Goal: Task Accomplishment & Management: Use online tool/utility

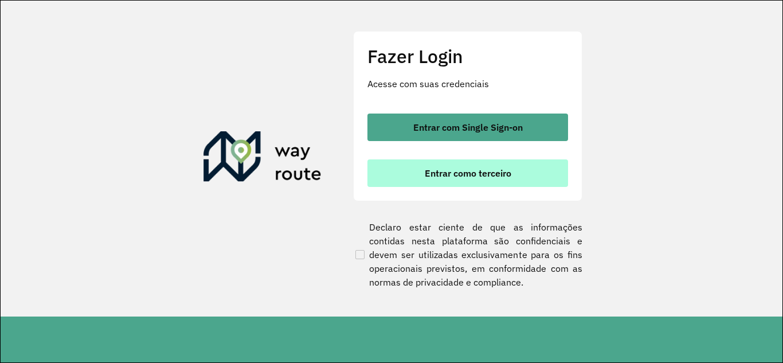
click at [442, 166] on button "Entrar como terceiro" at bounding box center [468, 173] width 201 height 28
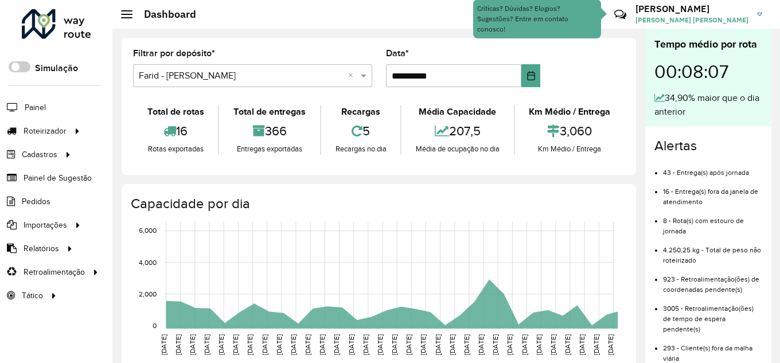
drag, startPoint x: 0, startPoint y: 0, endPoint x: 150, endPoint y: 103, distance: 181.8
click at [0, 0] on link "Entregas" at bounding box center [0, 0] width 0 height 0
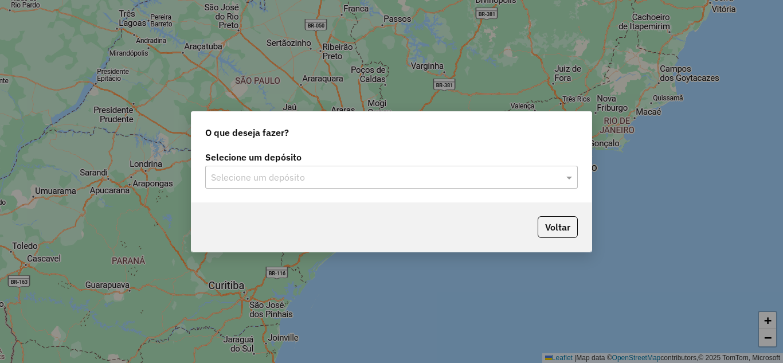
click at [301, 177] on input "text" at bounding box center [380, 178] width 338 height 14
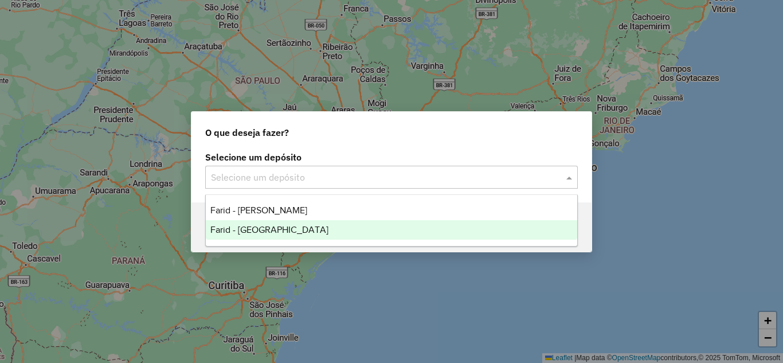
click at [295, 225] on span "Farid - [GEOGRAPHIC_DATA]" at bounding box center [269, 230] width 118 height 10
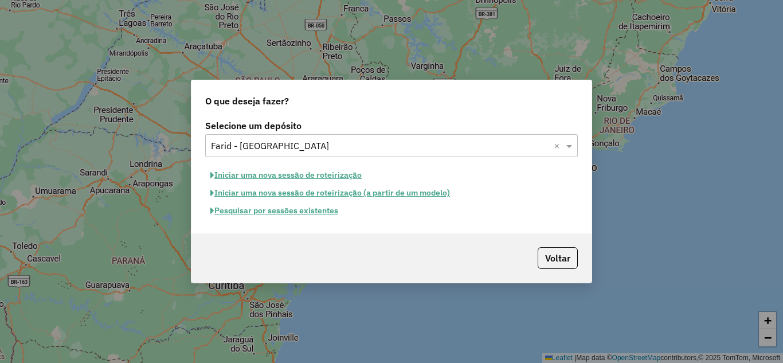
click at [295, 213] on button "Pesquisar por sessões existentes" at bounding box center [274, 211] width 138 height 18
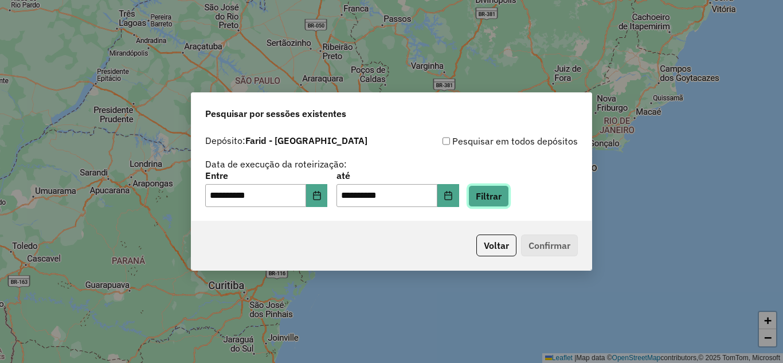
click at [502, 199] on button "Filtrar" at bounding box center [488, 196] width 41 height 22
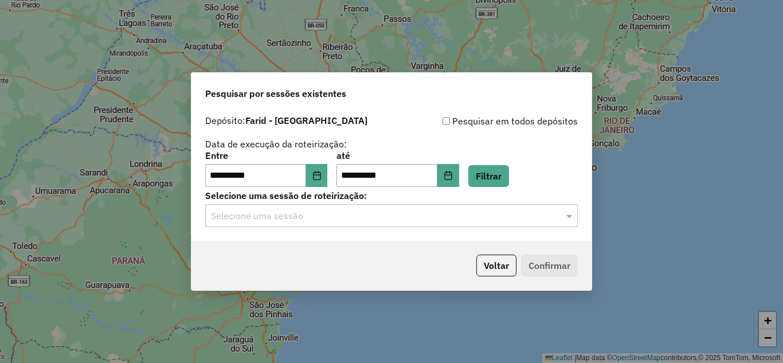
click at [331, 221] on input "text" at bounding box center [380, 216] width 338 height 14
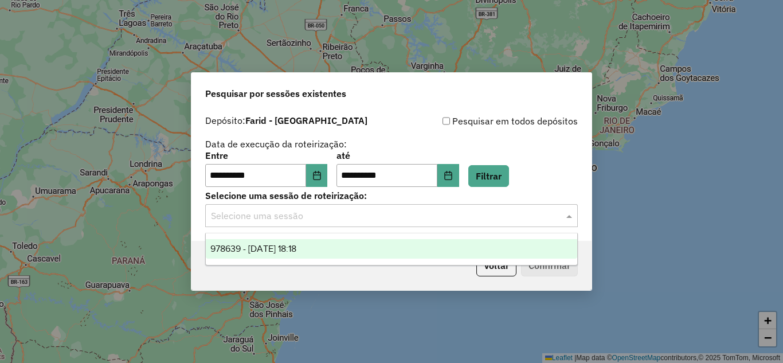
click at [357, 254] on div "978639 - [DATE] 18:18" at bounding box center [392, 248] width 372 height 19
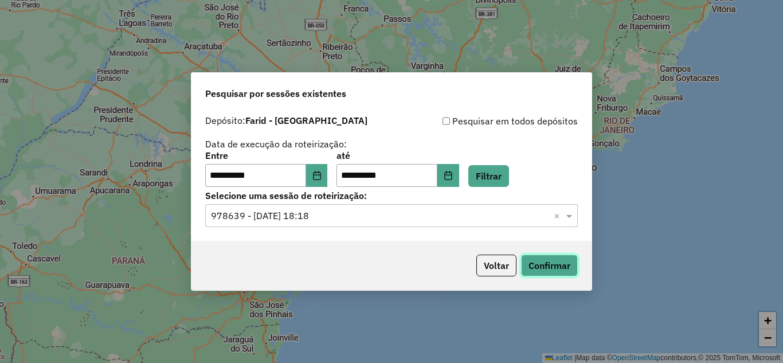
click at [533, 263] on button "Confirmar" at bounding box center [549, 266] width 57 height 22
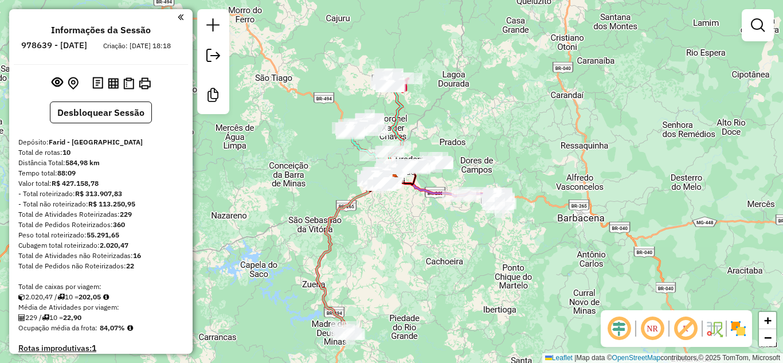
click at [743, 335] on img at bounding box center [738, 328] width 18 height 18
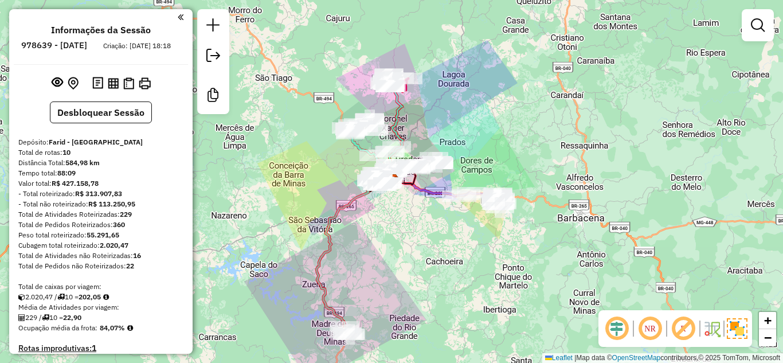
click at [452, 241] on div "Janela de atendimento Grade de atendimento Capacidade Transportadoras Veículos …" at bounding box center [391, 181] width 783 height 363
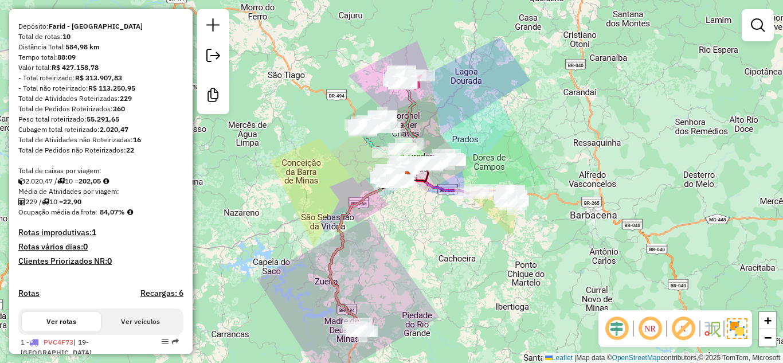
scroll to position [115, 0]
click at [123, 126] on div "Peso total roteirizado: 55.291,65" at bounding box center [100, 120] width 165 height 10
drag, startPoint x: 122, startPoint y: 131, endPoint x: 106, endPoint y: 131, distance: 16.6
click at [106, 126] on div "Peso total roteirizado: 55.291,65" at bounding box center [100, 120] width 165 height 10
click at [92, 126] on div "Peso total roteirizado: 55.291,65" at bounding box center [100, 120] width 165 height 10
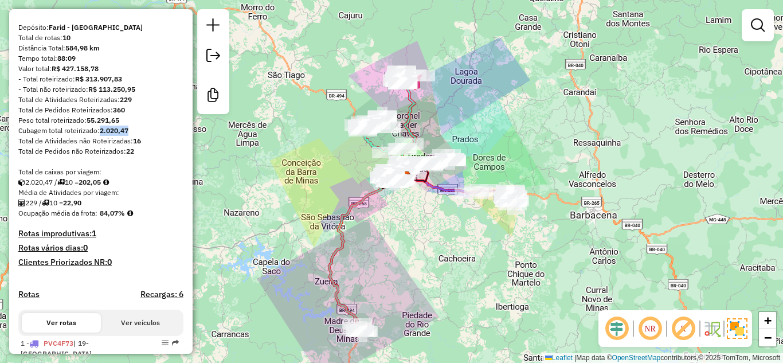
drag, startPoint x: 134, startPoint y: 142, endPoint x: 102, endPoint y: 142, distance: 31.5
click at [102, 136] on div "Cubagem total roteirizado: 2.020,47" at bounding box center [100, 131] width 165 height 10
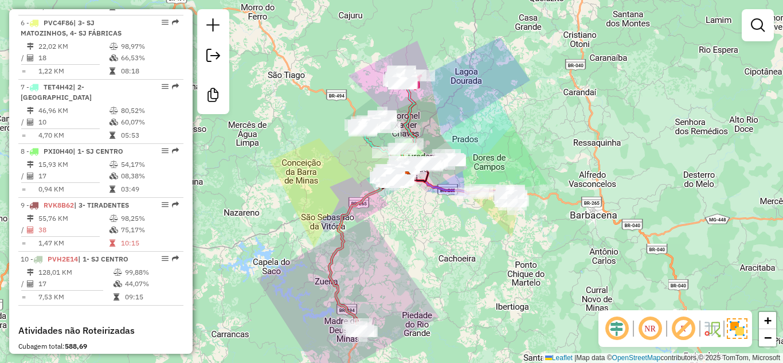
scroll to position [860, 0]
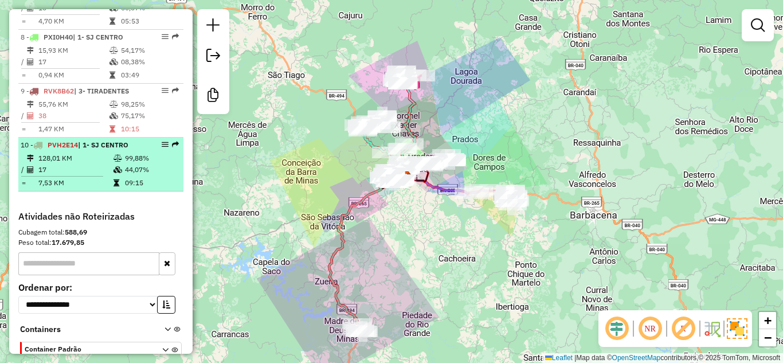
click at [79, 142] on li "10 - PVH2E14 | 1- SJ CENTRO 128,01 KM 99,88% / 17 44,07% = 7,53 KM 09:15" at bounding box center [100, 165] width 165 height 54
select select "**********"
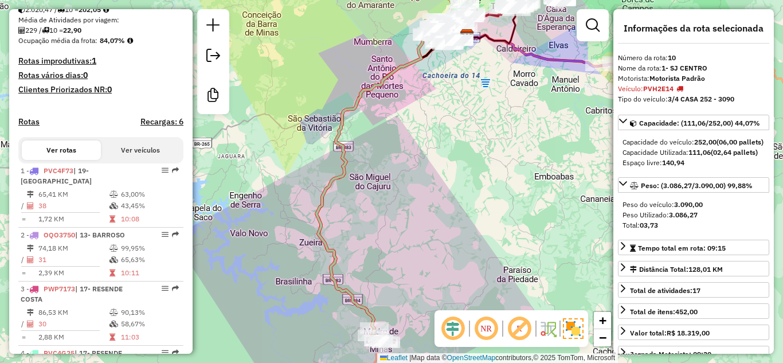
scroll to position [287, 0]
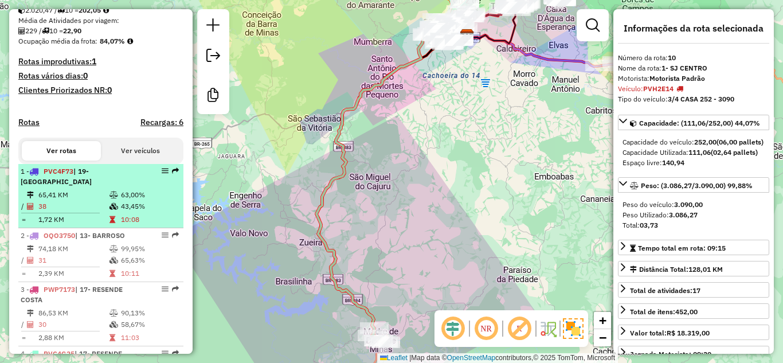
click at [68, 193] on td "65,41 KM" at bounding box center [73, 194] width 71 height 11
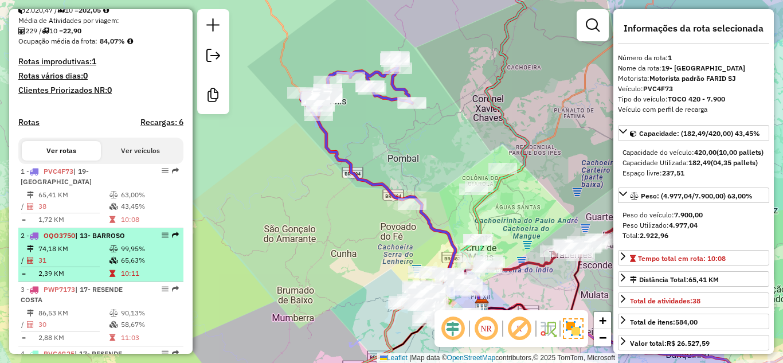
click at [84, 244] on td "74,18 KM" at bounding box center [73, 248] width 71 height 11
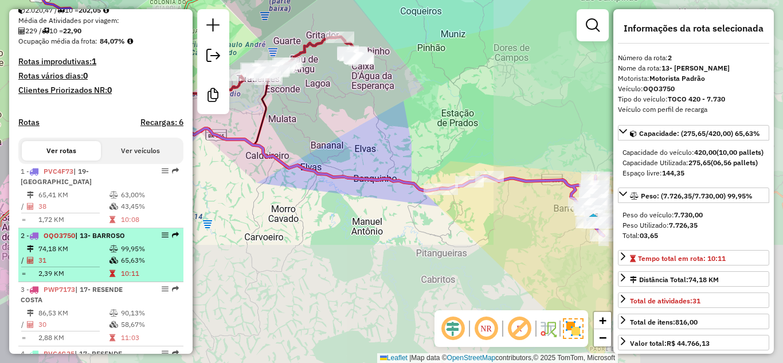
scroll to position [401, 0]
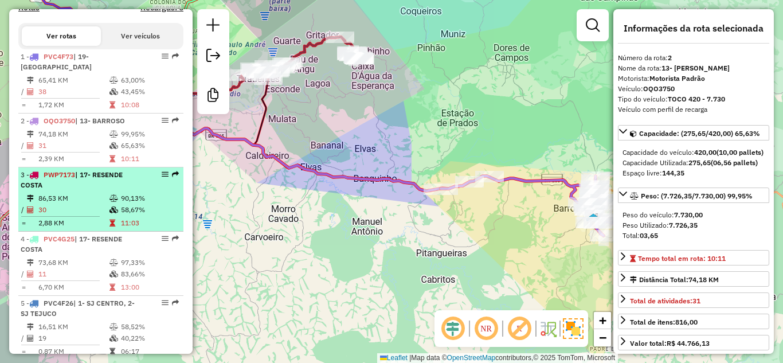
click at [93, 191] on li "3 - PWP7173 | 17- RESENDE COSTA 86,53 KM 90,13% / 30 58,67% = 2,88 KM 11:03" at bounding box center [100, 199] width 165 height 64
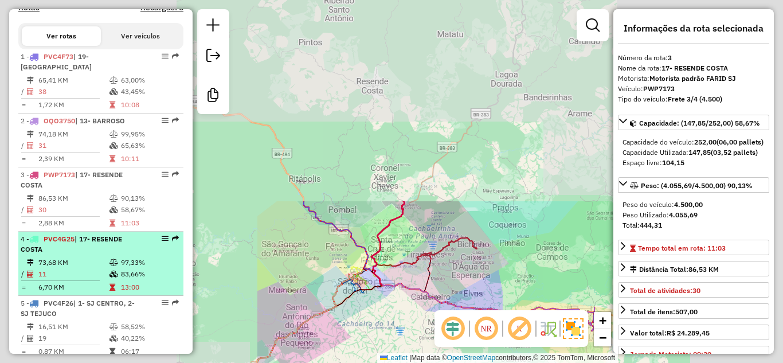
click at [87, 257] on td "73,68 KM" at bounding box center [73, 262] width 71 height 11
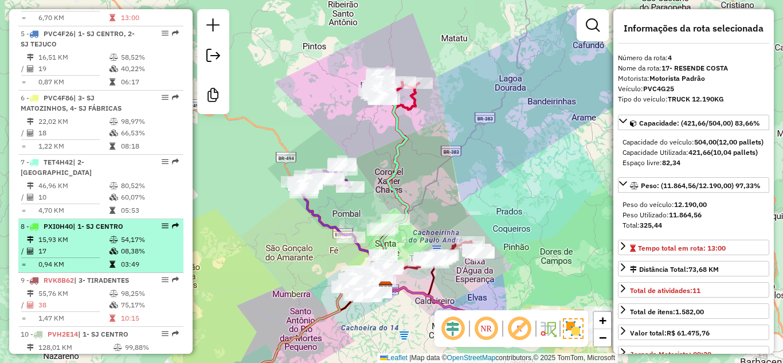
scroll to position [688, 0]
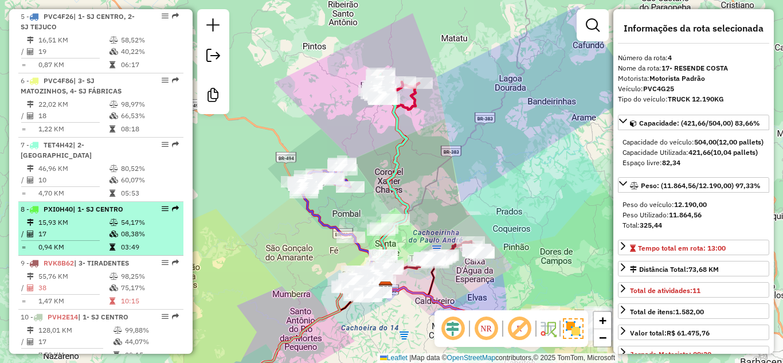
click at [89, 228] on td "17" at bounding box center [73, 233] width 71 height 11
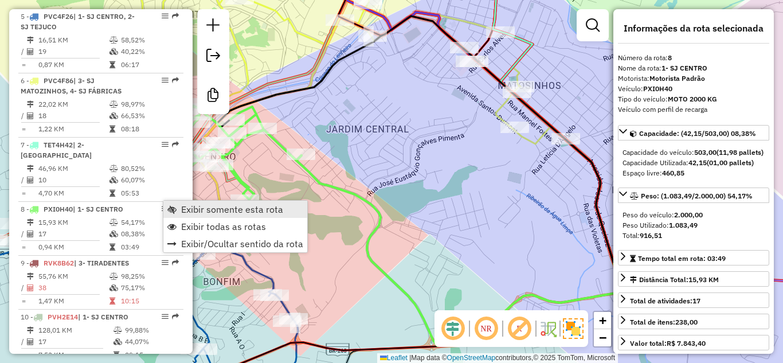
click at [200, 205] on span "Exibir somente esta rota" at bounding box center [232, 209] width 102 height 9
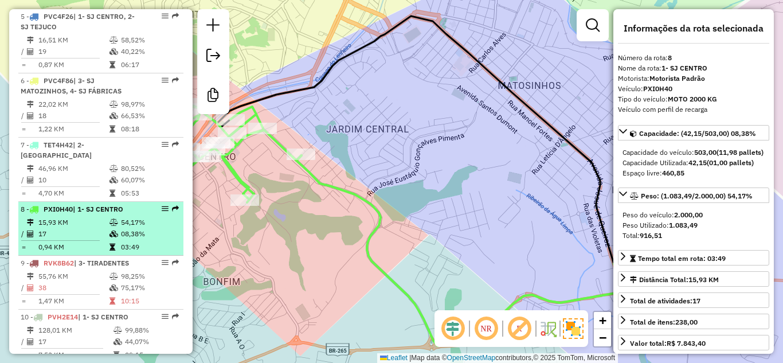
click at [95, 217] on td "15,93 KM" at bounding box center [73, 222] width 71 height 11
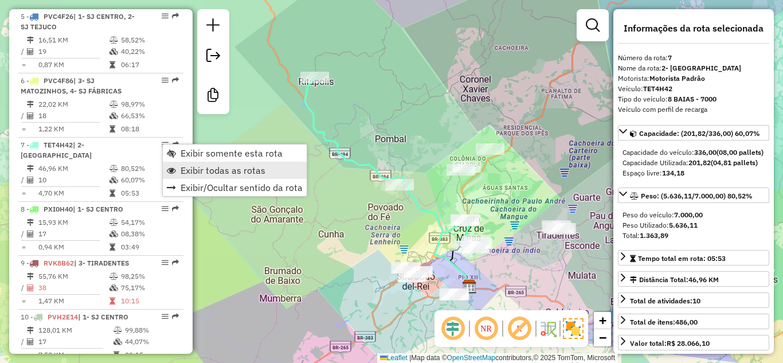
click at [205, 172] on span "Exibir todas as rotas" at bounding box center [223, 170] width 85 height 9
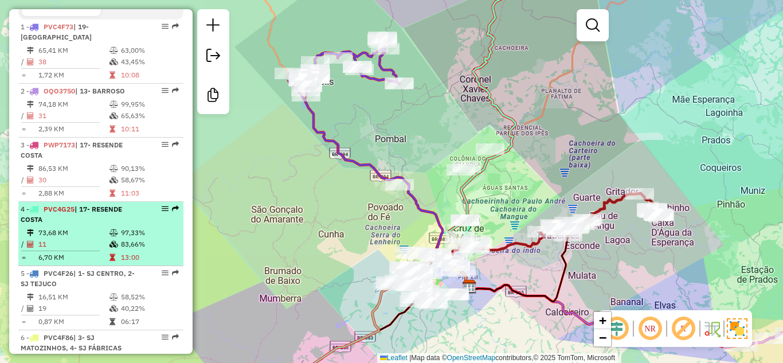
scroll to position [344, 0]
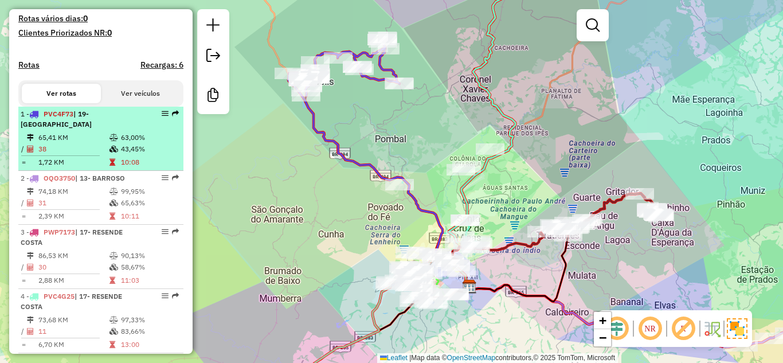
click at [81, 149] on td "38" at bounding box center [73, 148] width 71 height 11
select select "**********"
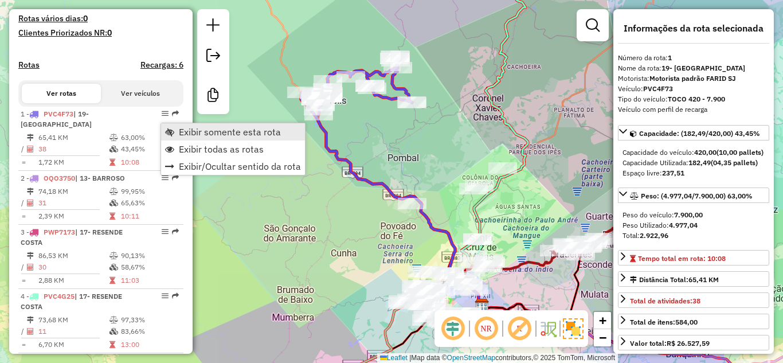
click at [182, 136] on span "Exibir somente esta rota" at bounding box center [230, 131] width 102 height 9
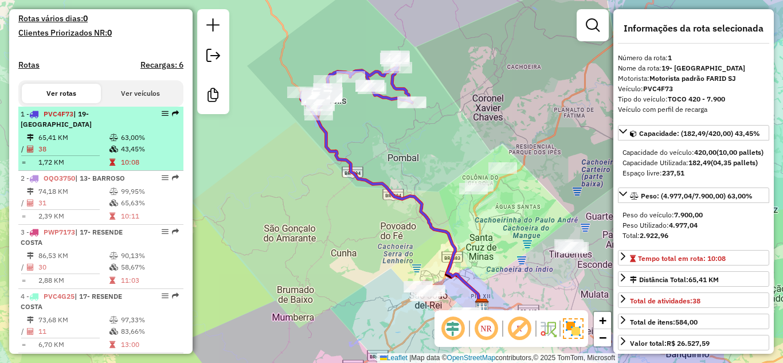
click at [120, 140] on td "63,00%" at bounding box center [149, 137] width 58 height 11
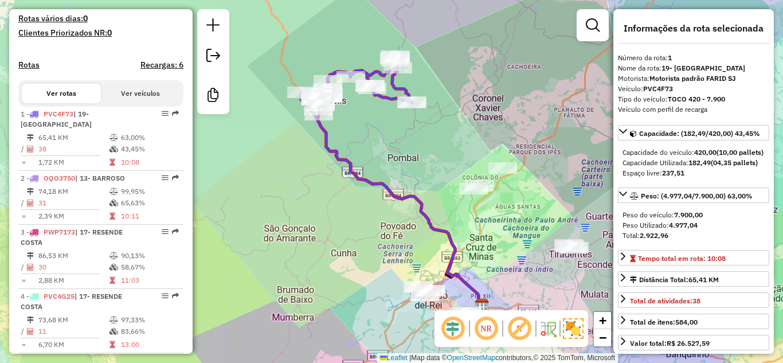
click at [298, 211] on div "Janela de atendimento Grade de atendimento Capacidade Transportadoras Veículos …" at bounding box center [391, 181] width 783 height 363
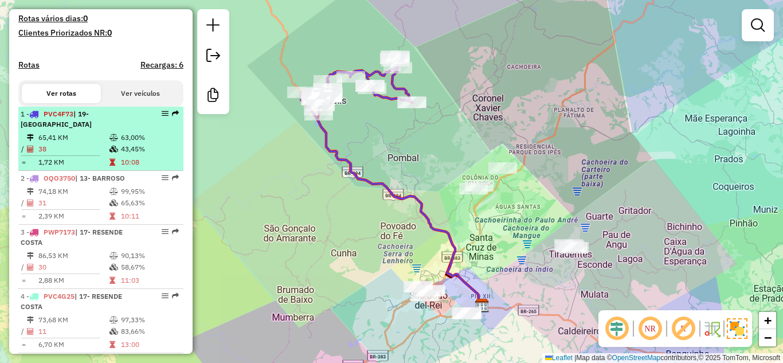
drag, startPoint x: 135, startPoint y: 145, endPoint x: 153, endPoint y: 126, distance: 26.4
click at [135, 145] on td "43,45%" at bounding box center [149, 148] width 58 height 11
select select "**********"
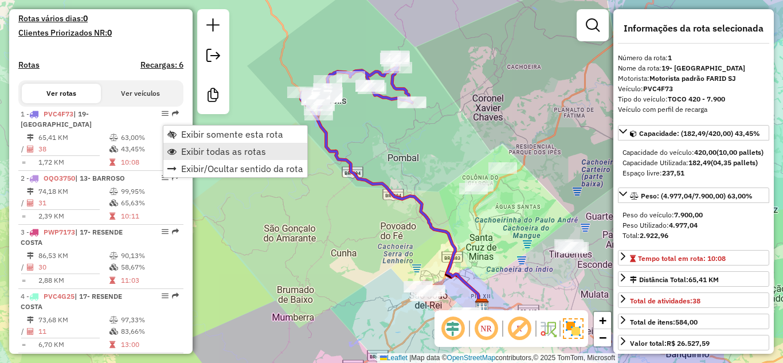
click at [224, 154] on span "Exibir todas as rotas" at bounding box center [223, 151] width 85 height 9
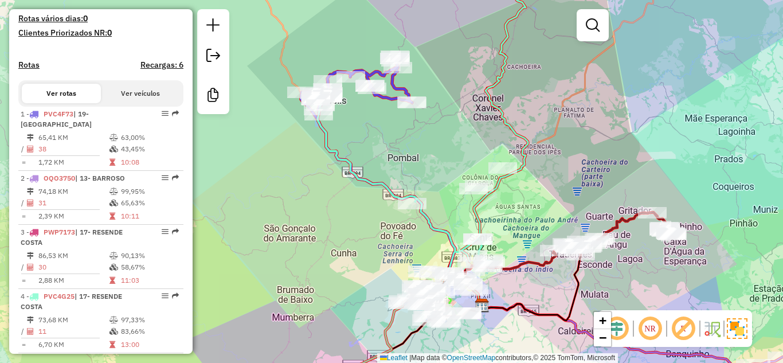
click at [433, 161] on div "Janela de atendimento Grade de atendimento Capacidade Transportadoras Veículos …" at bounding box center [391, 181] width 783 height 363
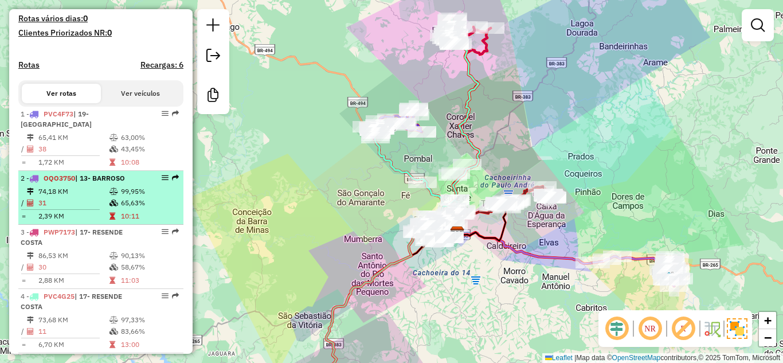
scroll to position [459, 0]
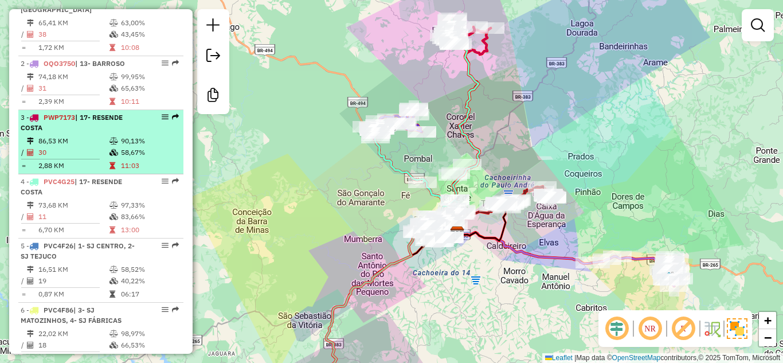
click at [91, 145] on td "86,53 KM" at bounding box center [73, 140] width 71 height 11
select select "**********"
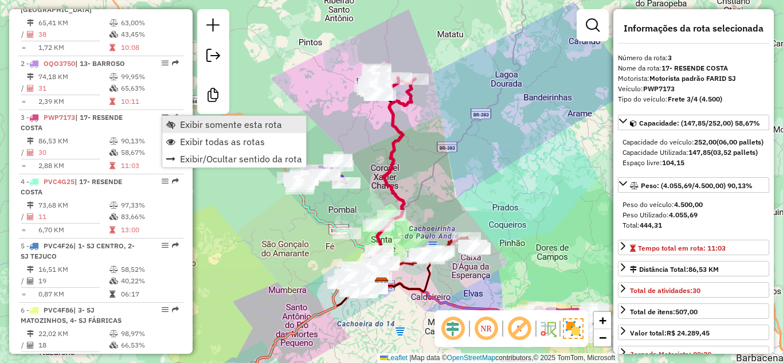
click at [179, 126] on link "Exibir somente esta rota" at bounding box center [234, 124] width 144 height 17
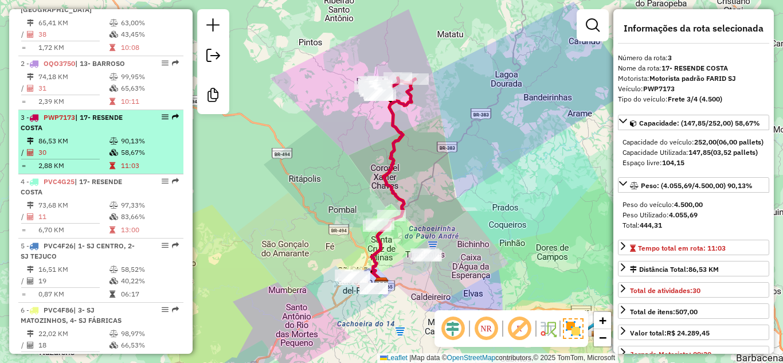
click at [95, 142] on td "86,53 KM" at bounding box center [73, 140] width 71 height 11
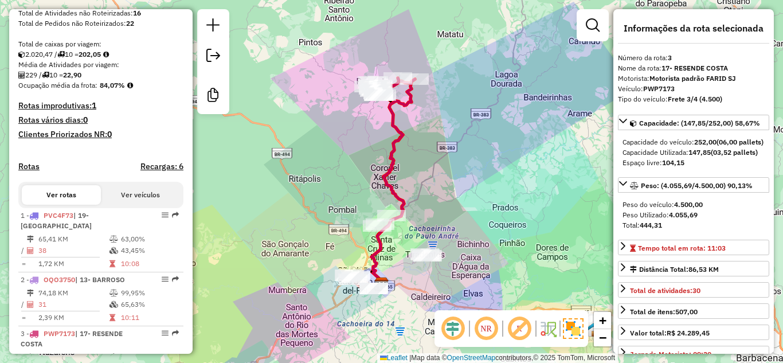
scroll to position [229, 0]
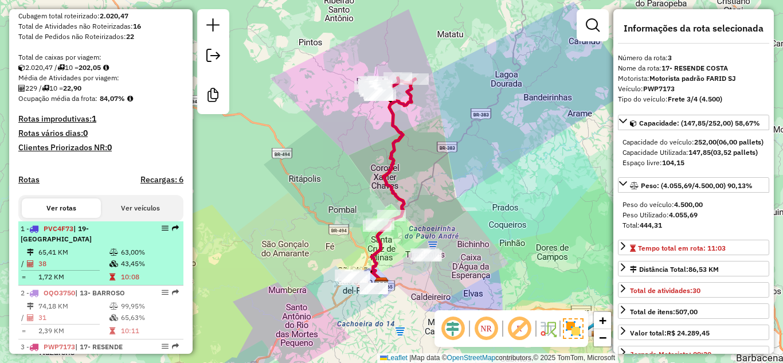
drag, startPoint x: 162, startPoint y: 236, endPoint x: 145, endPoint y: 243, distance: 18.9
click at [124, 249] on td "63,00%" at bounding box center [149, 252] width 58 height 11
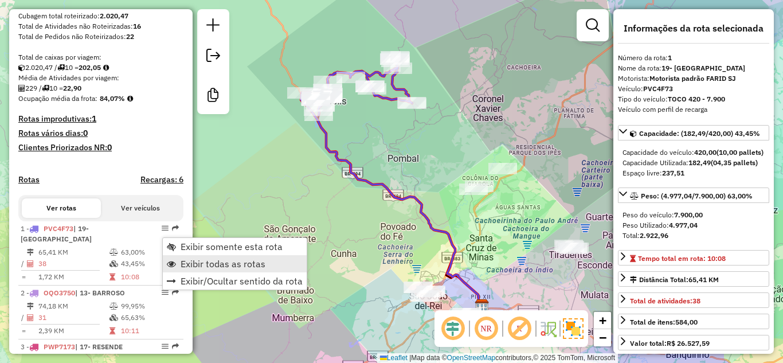
click at [215, 265] on span "Exibir todas as rotas" at bounding box center [223, 263] width 85 height 9
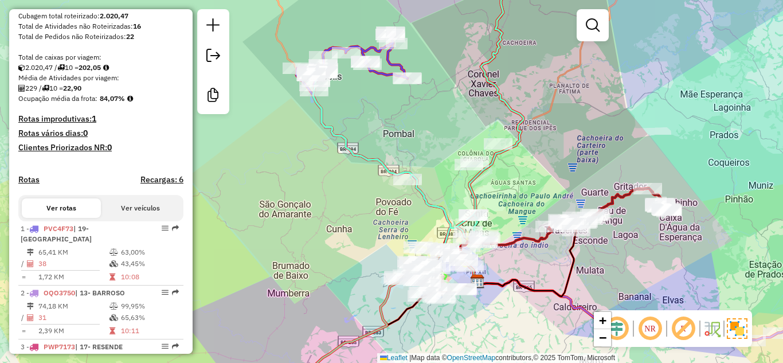
click at [405, 115] on div "Janela de atendimento Grade de atendimento Capacidade Transportadoras Veículos …" at bounding box center [391, 181] width 783 height 363
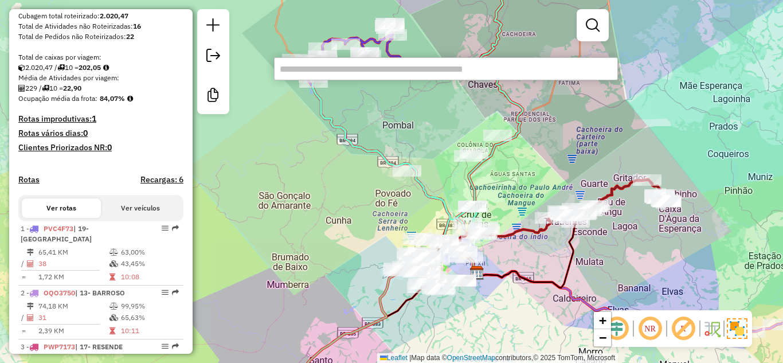
paste input "****"
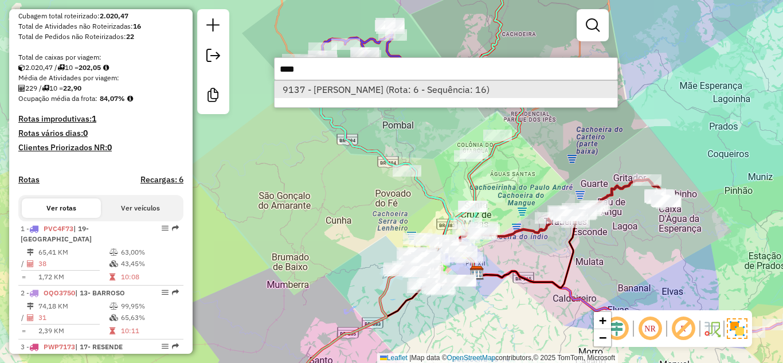
type input "****"
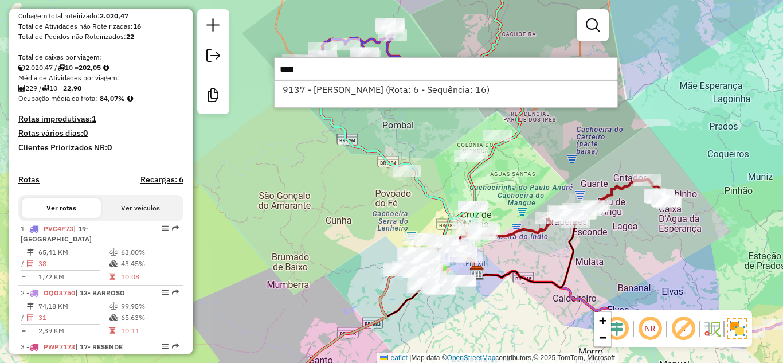
drag, startPoint x: 354, startPoint y: 93, endPoint x: 407, endPoint y: 177, distance: 98.5
click at [354, 93] on li "9137 - BEBE ESPONJA (Rota: 6 - Sequência: 16)" at bounding box center [446, 89] width 343 height 17
select select "**********"
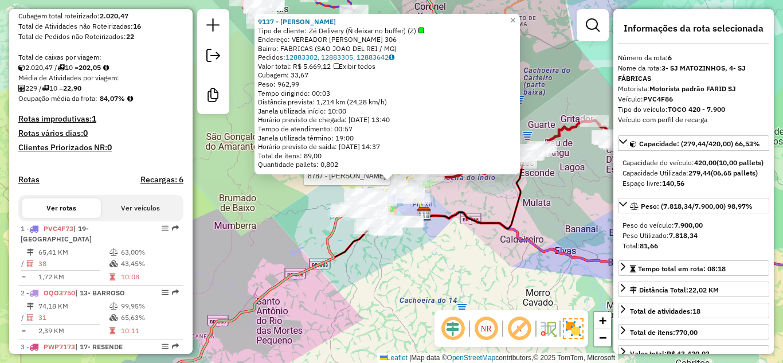
scroll to position [752, 0]
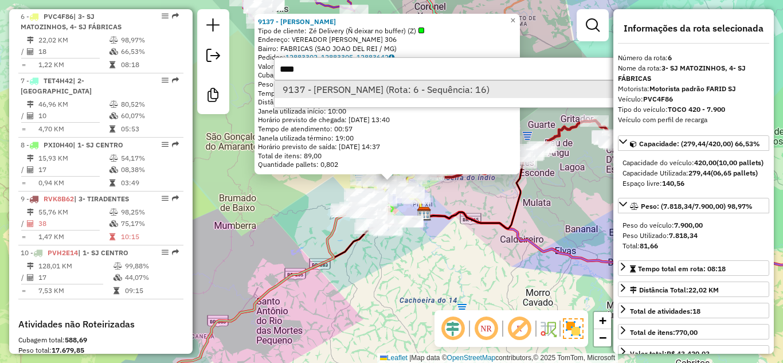
type input "****"
click at [440, 95] on li "9137 - BEBE ESPONJA (Rota: 6 - Sequência: 16)" at bounding box center [446, 89] width 343 height 17
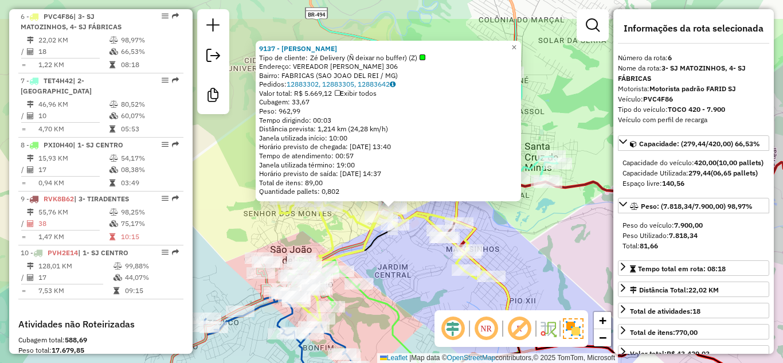
drag, startPoint x: 385, startPoint y: 225, endPoint x: 429, endPoint y: 287, distance: 76.5
click at [429, 287] on div "9137 - BEBE ESPONJA Tipo de cliente: Zé Delivery (Ñ deixar no buffer) (Z) Ender…" at bounding box center [391, 181] width 783 height 363
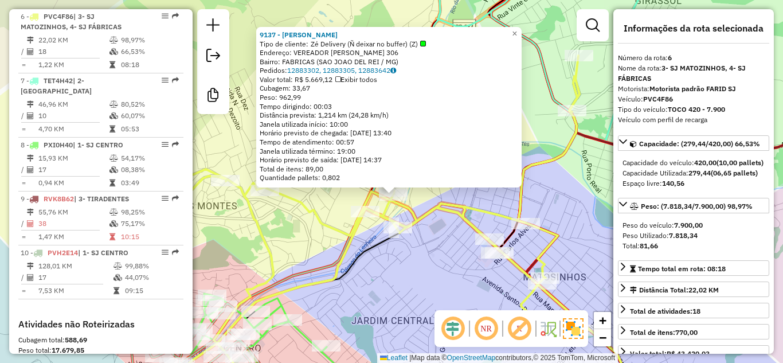
click at [474, 136] on div "Horário previsto de chegada: 13/08/2025 13:40" at bounding box center [389, 132] width 259 height 9
